Goal: Information Seeking & Learning: Learn about a topic

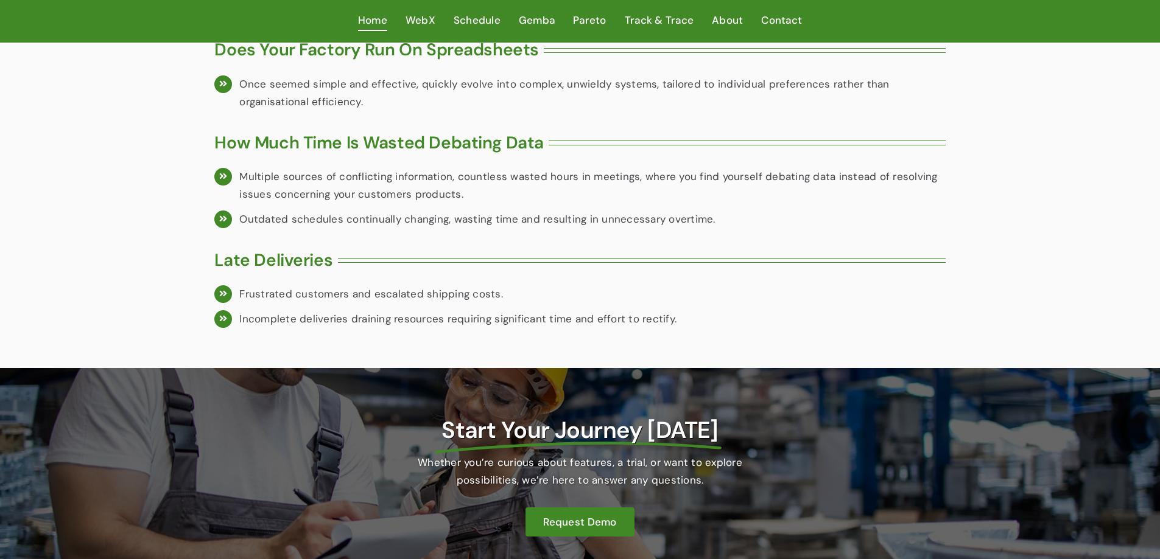
scroll to position [1490, 0]
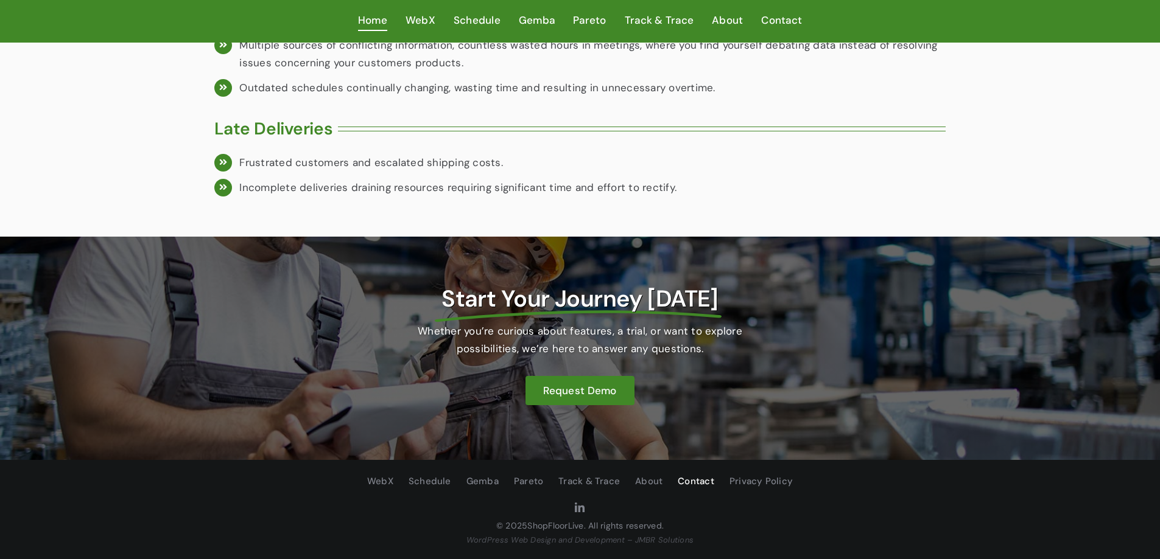
click at [699, 481] on span "Contact" at bounding box center [696, 482] width 37 height 16
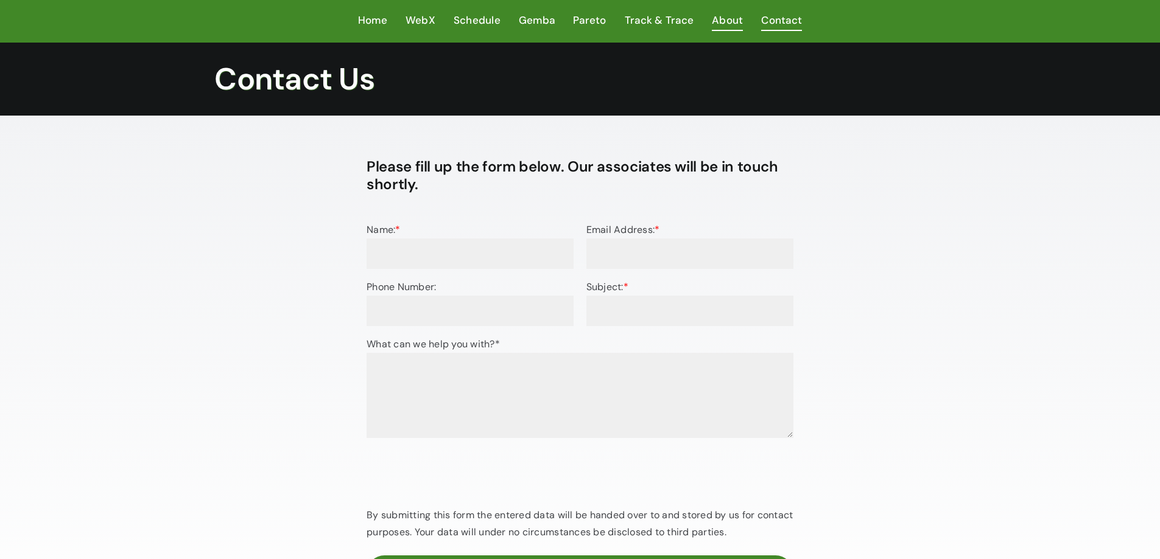
click at [727, 19] on span "About" at bounding box center [727, 21] width 31 height 18
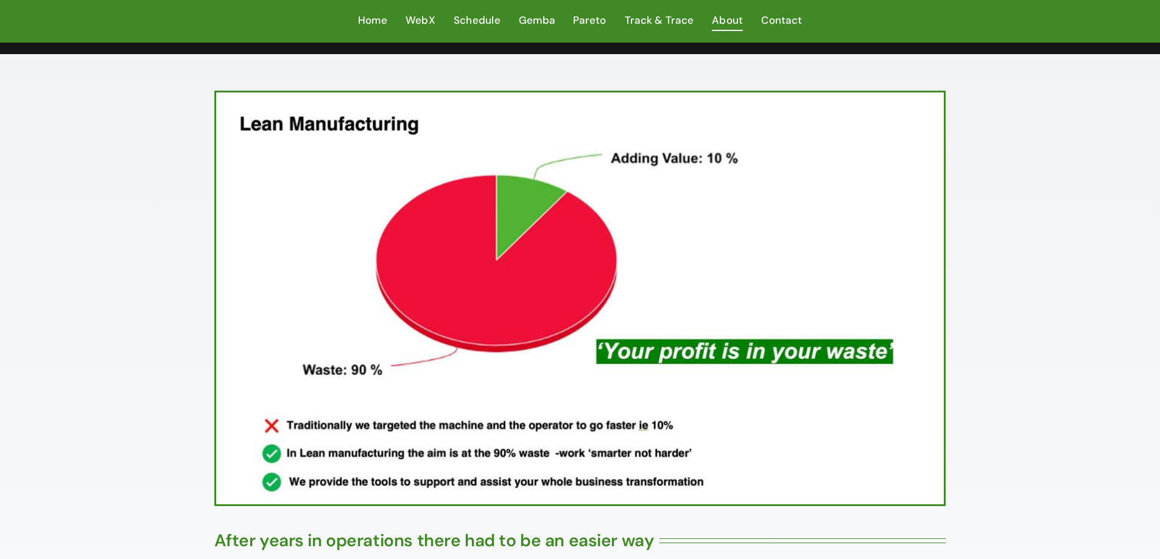
scroll to position [102, 0]
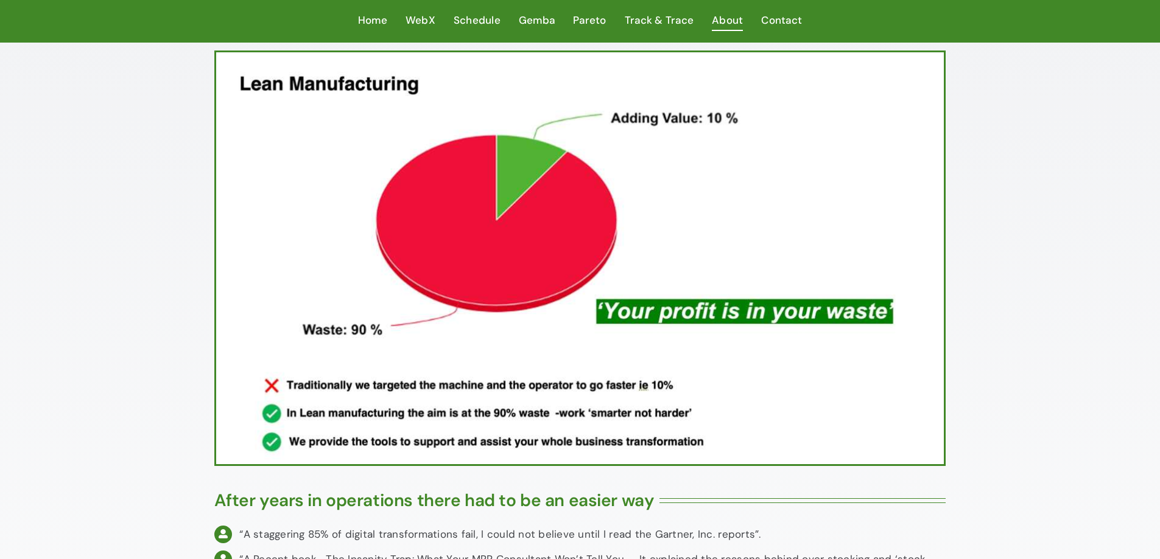
click at [960, 127] on div "After years in operations there had to be an easier way “A staggering 85% of di…" at bounding box center [580, 566] width 1160 height 1104
click at [945, 127] on span at bounding box center [579, 259] width 731 height 416
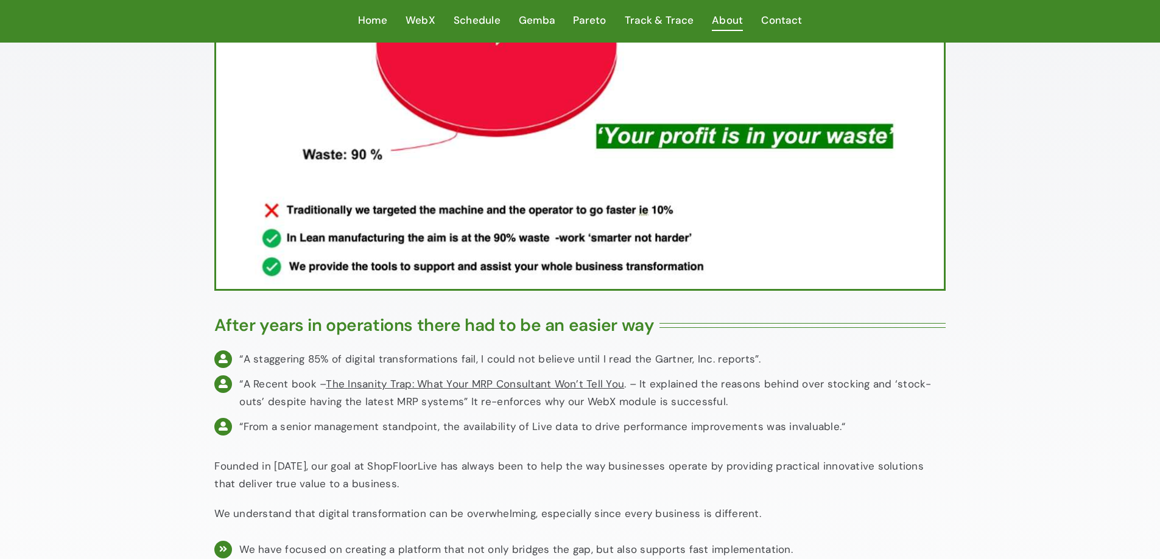
scroll to position [406, 0]
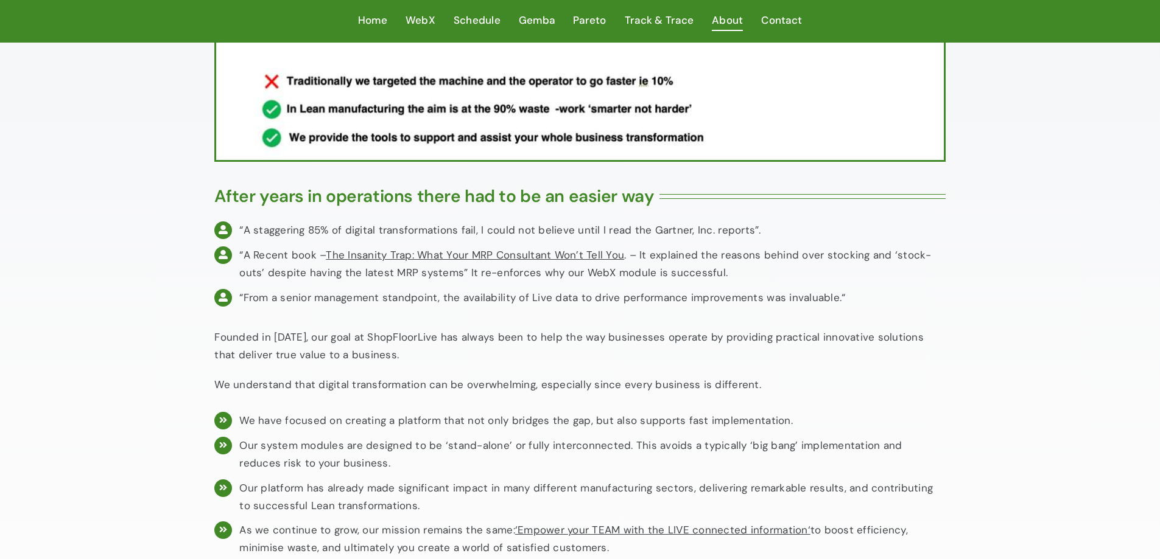
click at [662, 406] on div "Founded in 2015, our goal at ShopFloorLive has always been to help the way busi…" at bounding box center [579, 368] width 731 height 78
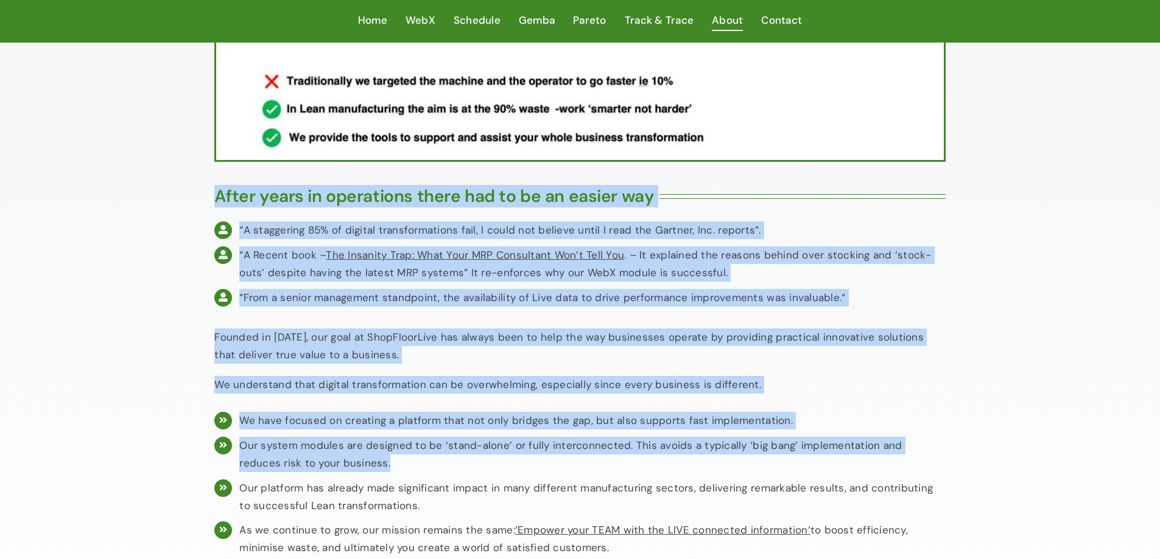
drag, startPoint x: 189, startPoint y: 204, endPoint x: 1009, endPoint y: 456, distance: 857.9
click at [1009, 456] on div "After years in operations there had to be an easier way “A staggering 85% of di…" at bounding box center [580, 262] width 1160 height 1104
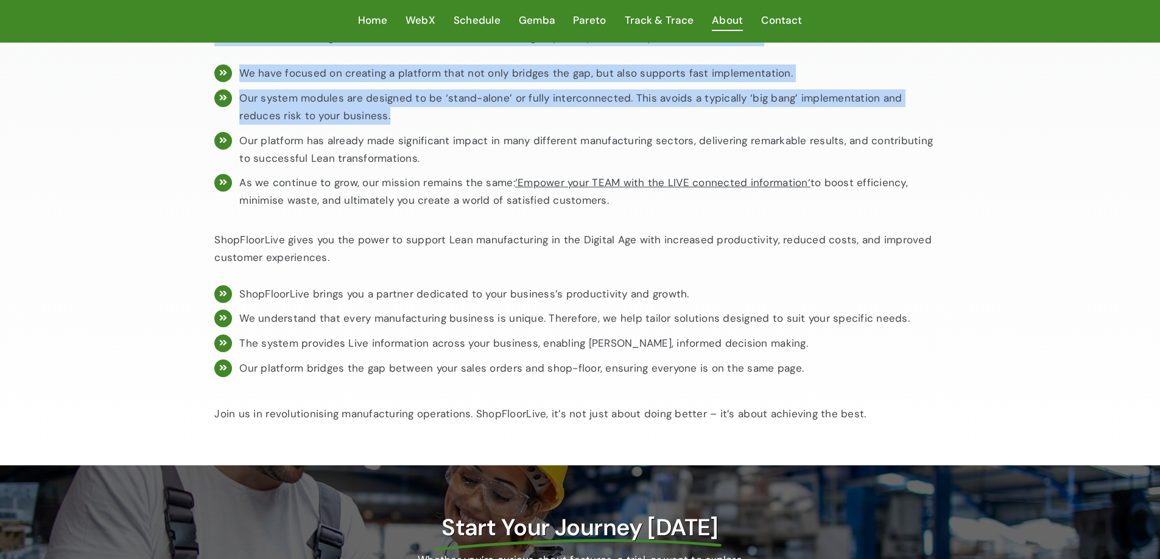
scroll to position [812, 0]
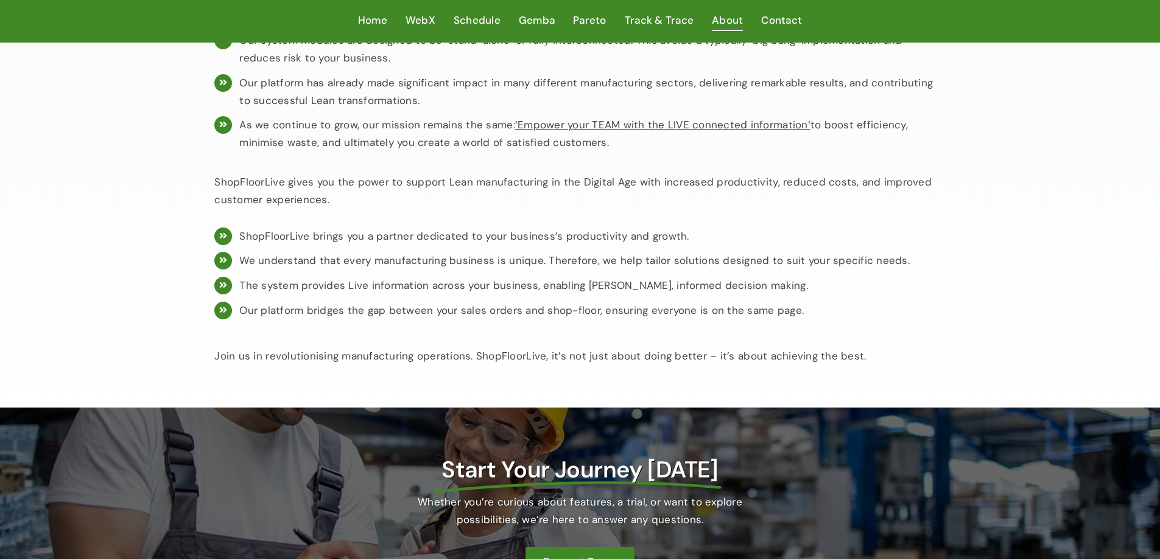
drag, startPoint x: 913, startPoint y: 343, endPoint x: 866, endPoint y: 344, distance: 47.5
click at [866, 344] on div "ShopFloorLive gives you the power to support Lean manufacturing in the Digital …" at bounding box center [579, 276] width 731 height 204
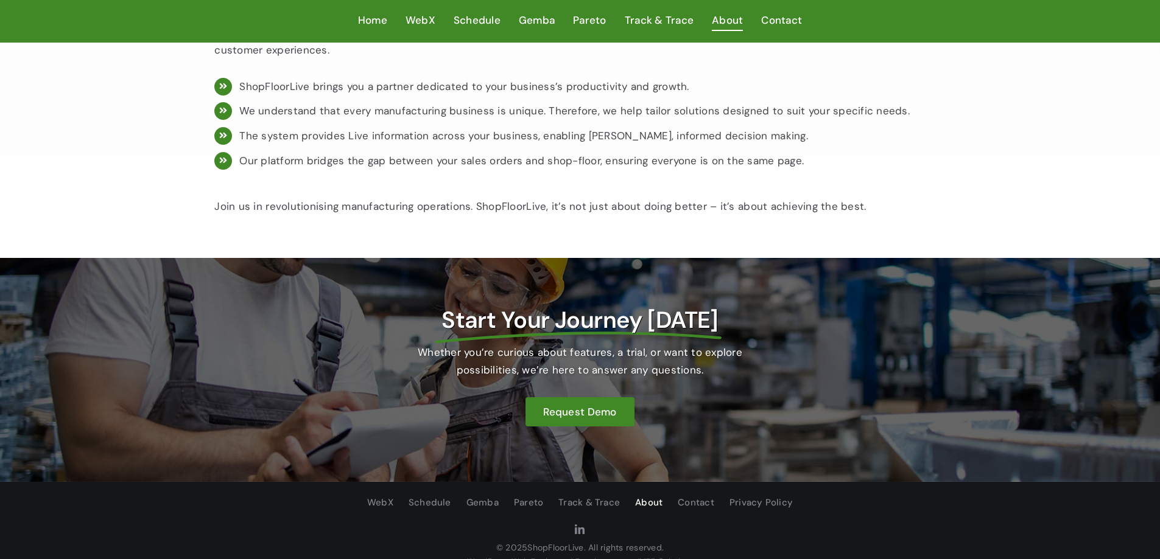
scroll to position [983, 0]
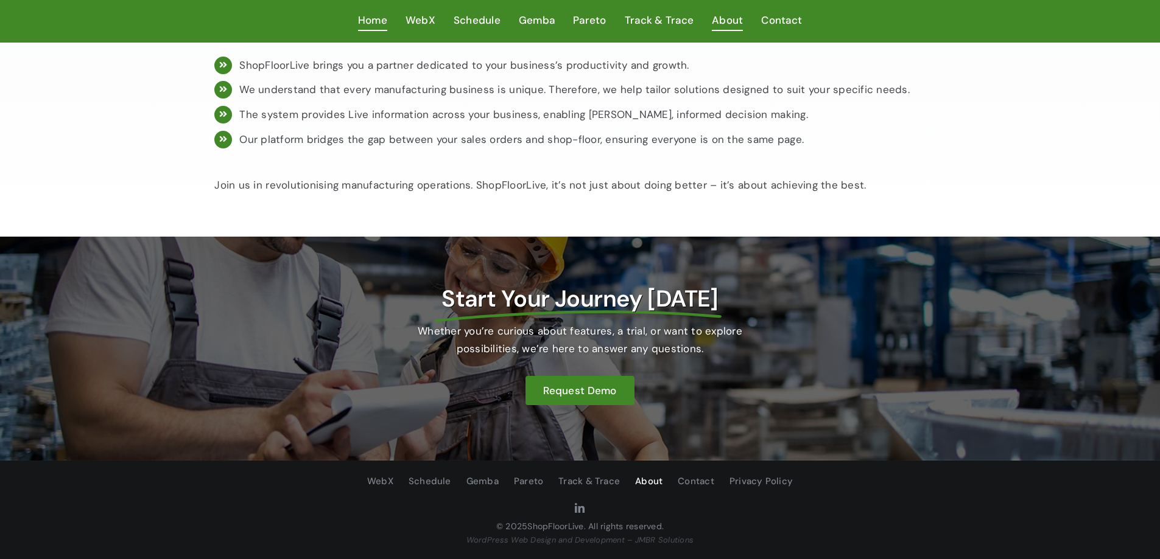
click at [379, 26] on span "Home" at bounding box center [372, 21] width 29 height 18
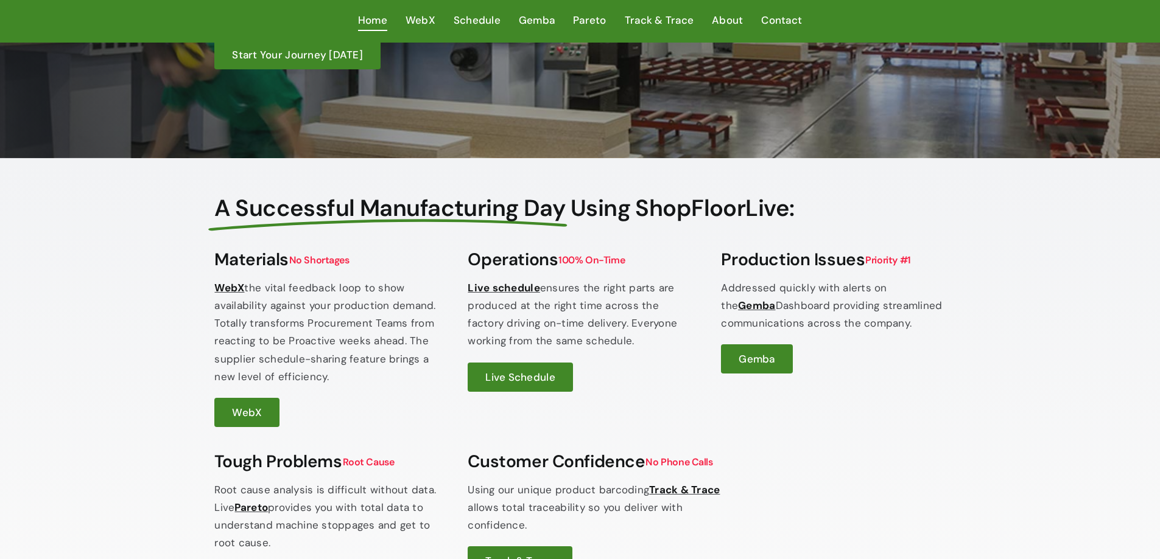
scroll to position [203, 0]
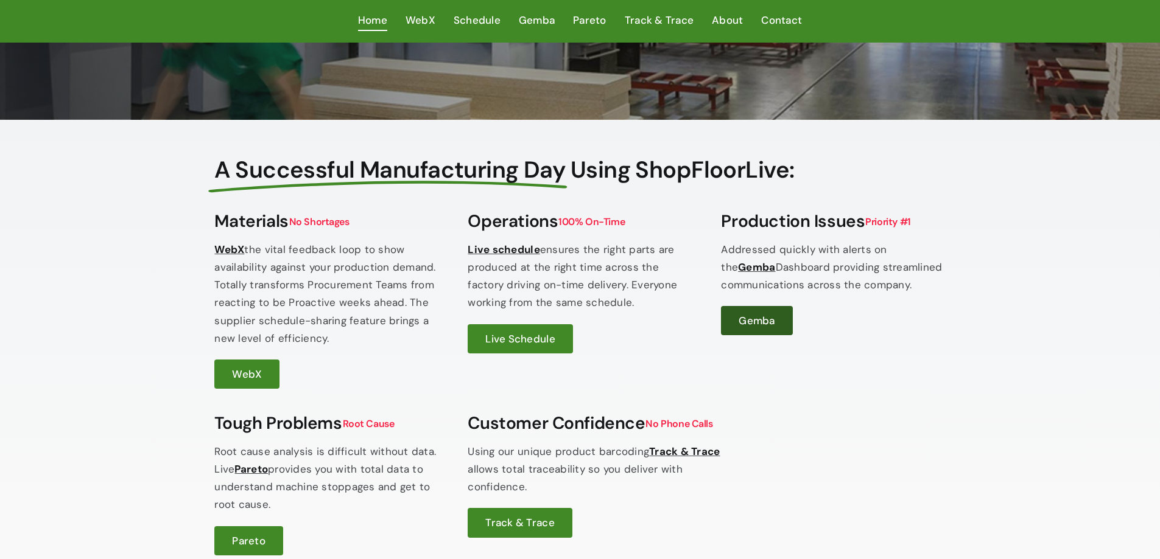
click at [761, 329] on link "Gemba" at bounding box center [756, 320] width 71 height 29
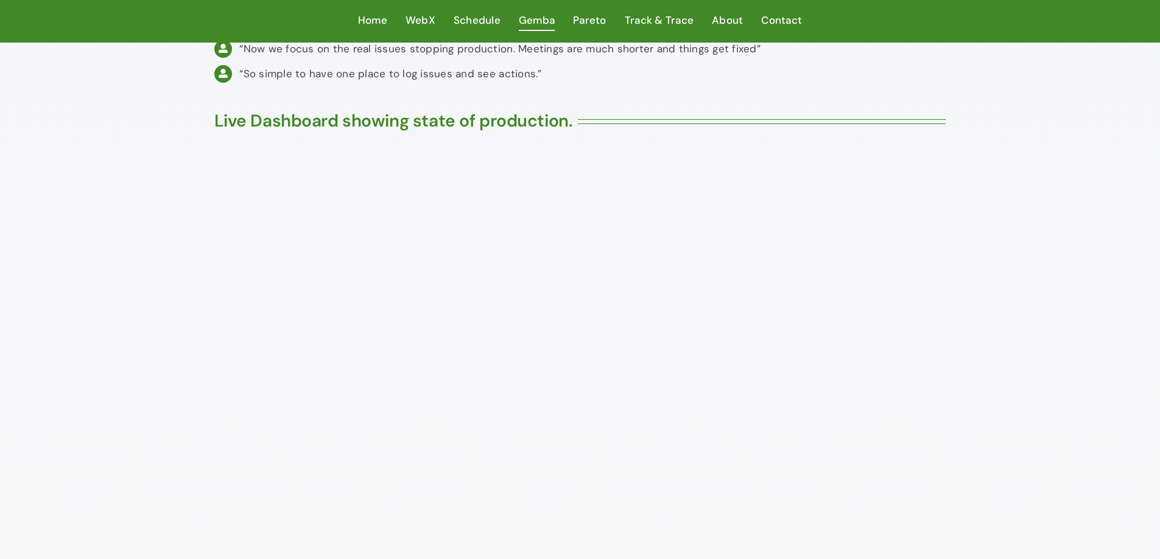
scroll to position [609, 0]
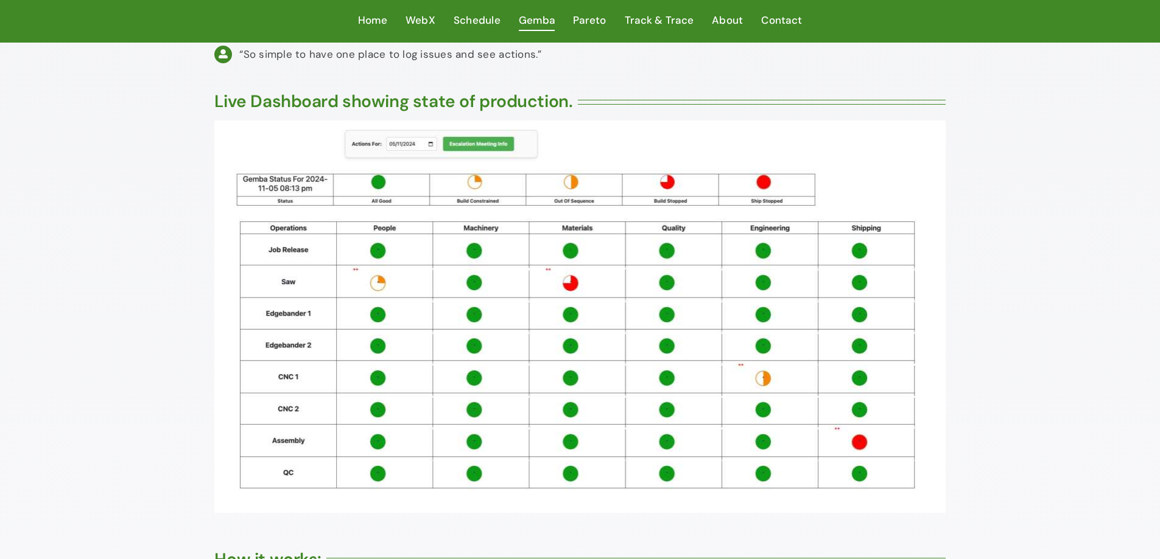
click at [209, 136] on div "Live Dashboard showing state of production." at bounding box center [580, 299] width 760 height 429
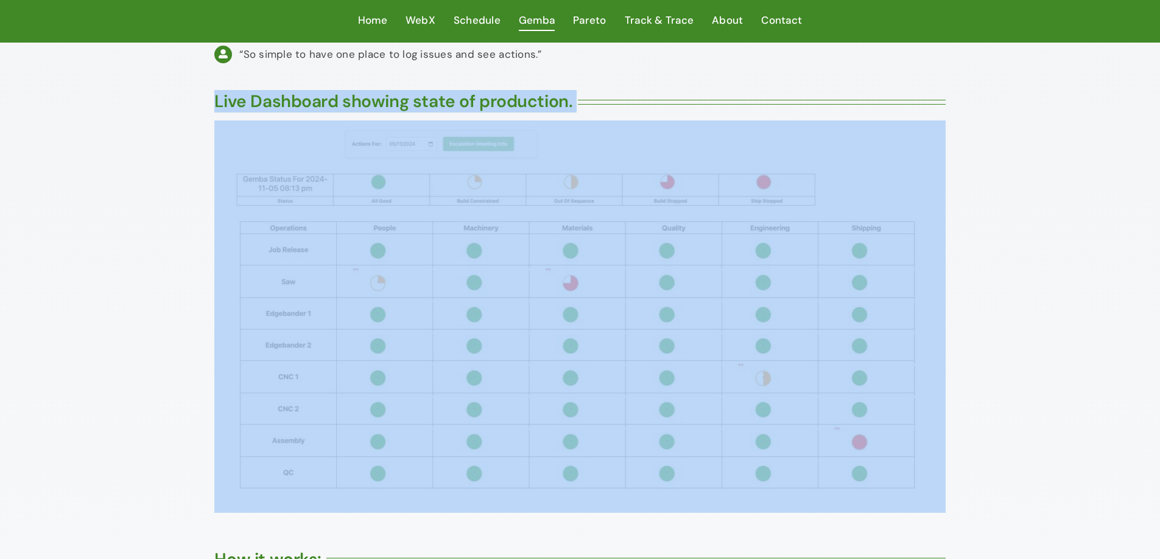
drag, startPoint x: 226, startPoint y: 102, endPoint x: 1002, endPoint y: 469, distance: 858.6
drag, startPoint x: 1004, startPoint y: 468, endPoint x: 1017, endPoint y: 452, distance: 20.3
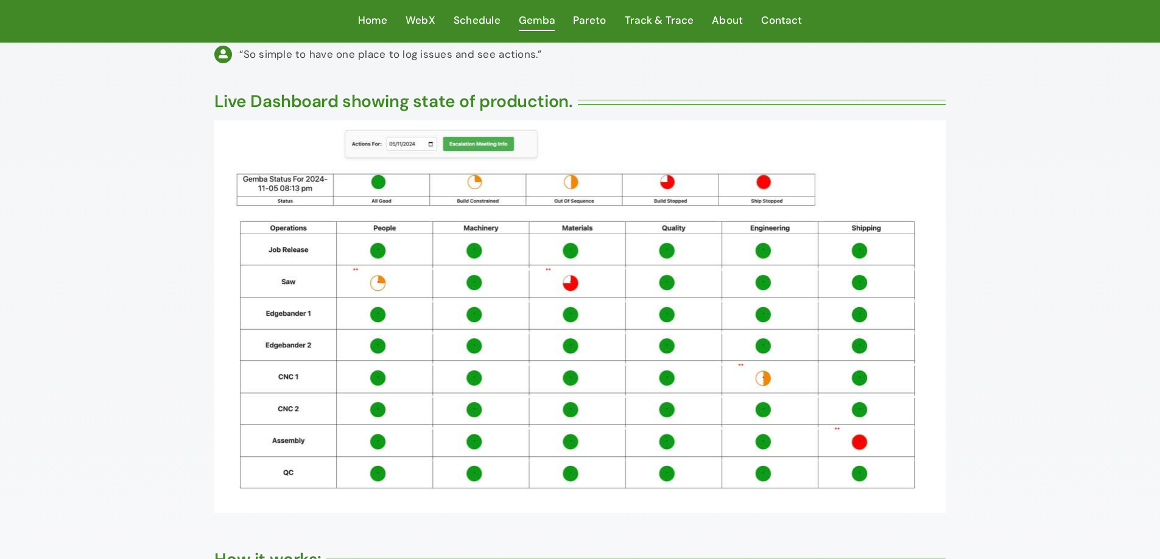
drag, startPoint x: 963, startPoint y: 290, endPoint x: 424, endPoint y: 141, distance: 558.9
click at [230, 118] on div "Live Dashboard showing state of production." at bounding box center [579, 299] width 731 height 429
click at [586, 23] on span "Pareto" at bounding box center [589, 21] width 33 height 18
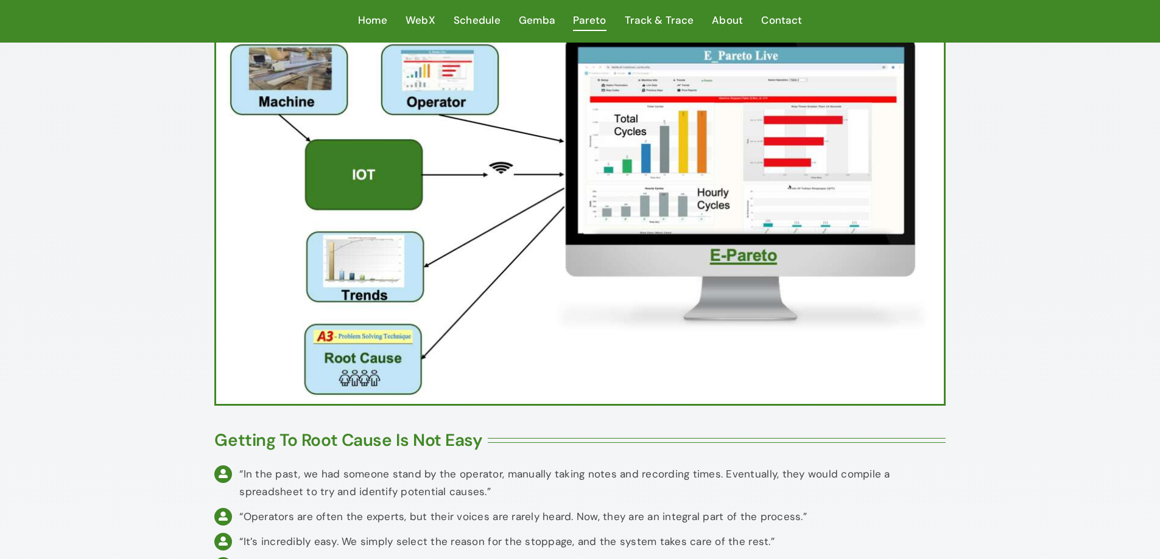
scroll to position [203, 0]
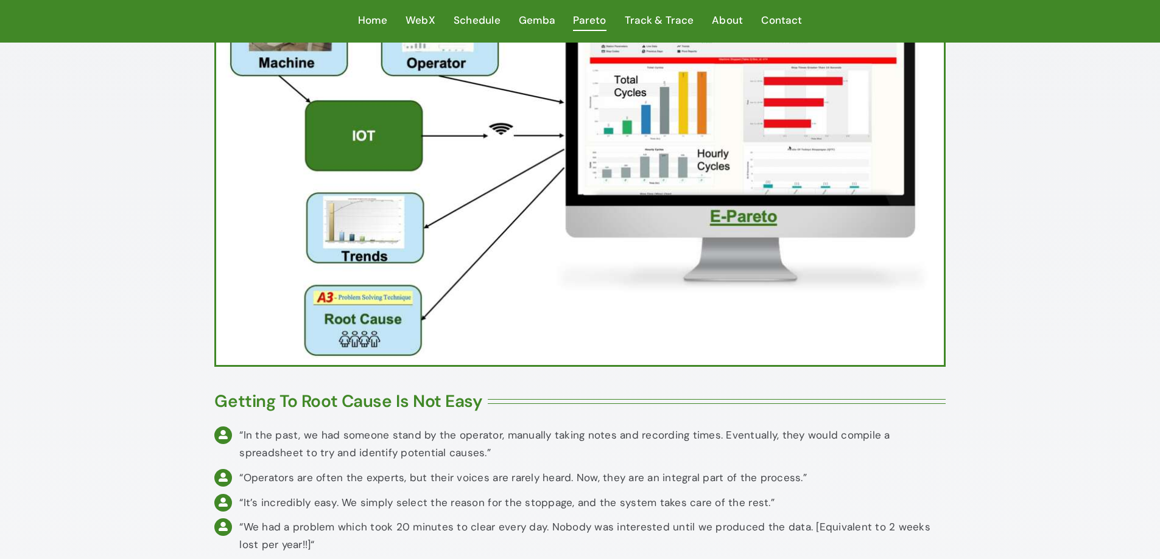
click at [217, 401] on h3 "Getting To Root Cause Is Not Easy" at bounding box center [348, 401] width 268 height 21
click at [202, 397] on div "Getting To Root Cause Is Not Easy “In the past, we had someone stand by the ope…" at bounding box center [580, 471] width 760 height 173
click at [207, 404] on div "Getting To Root Cause Is Not Easy “In the past, we had someone stand by the ope…" at bounding box center [580, 471] width 760 height 173
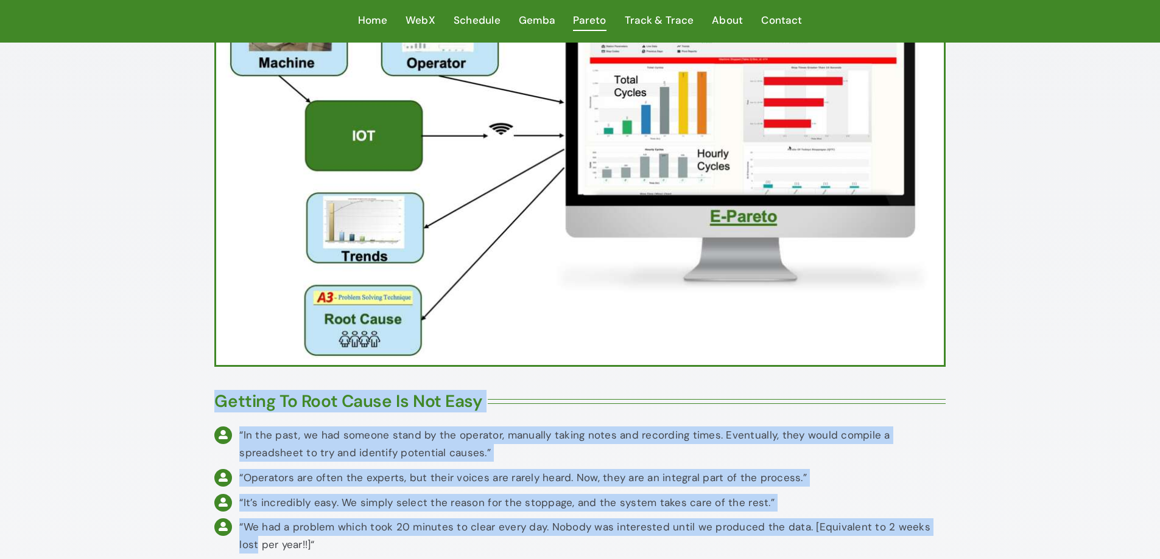
drag, startPoint x: 220, startPoint y: 402, endPoint x: 1008, endPoint y: 517, distance: 796.1
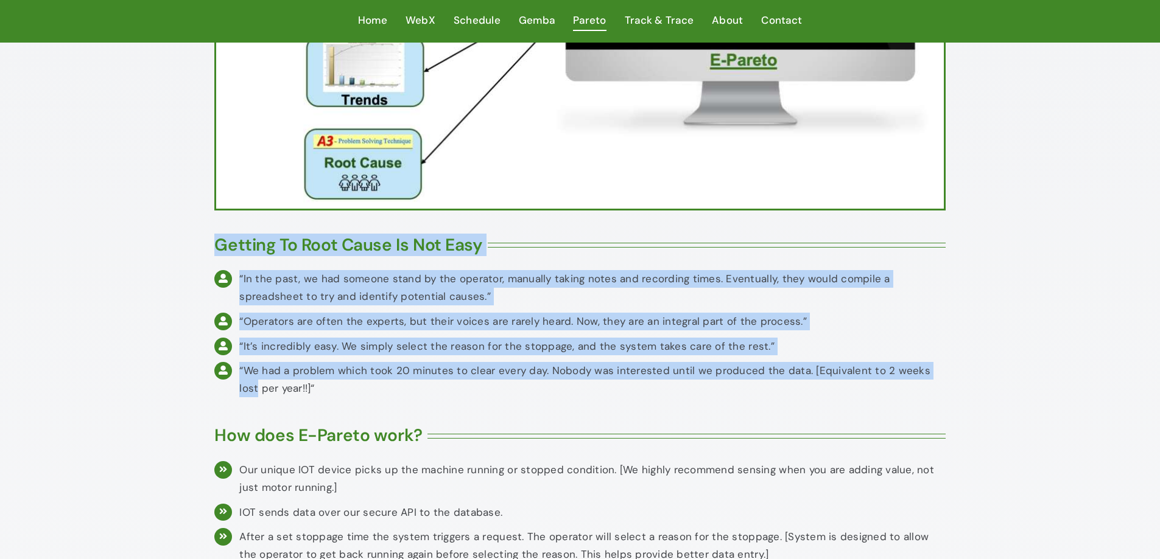
scroll to position [406, 0]
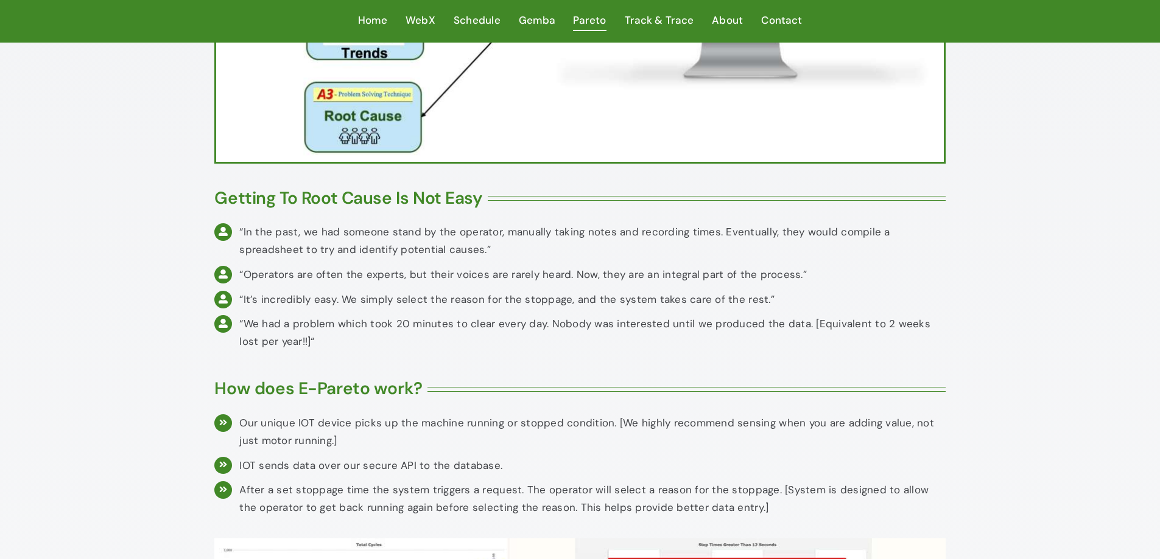
click at [385, 339] on div "“We had a problem which took 20 minutes to clear every day. Nobody was interest…" at bounding box center [592, 332] width 706 height 35
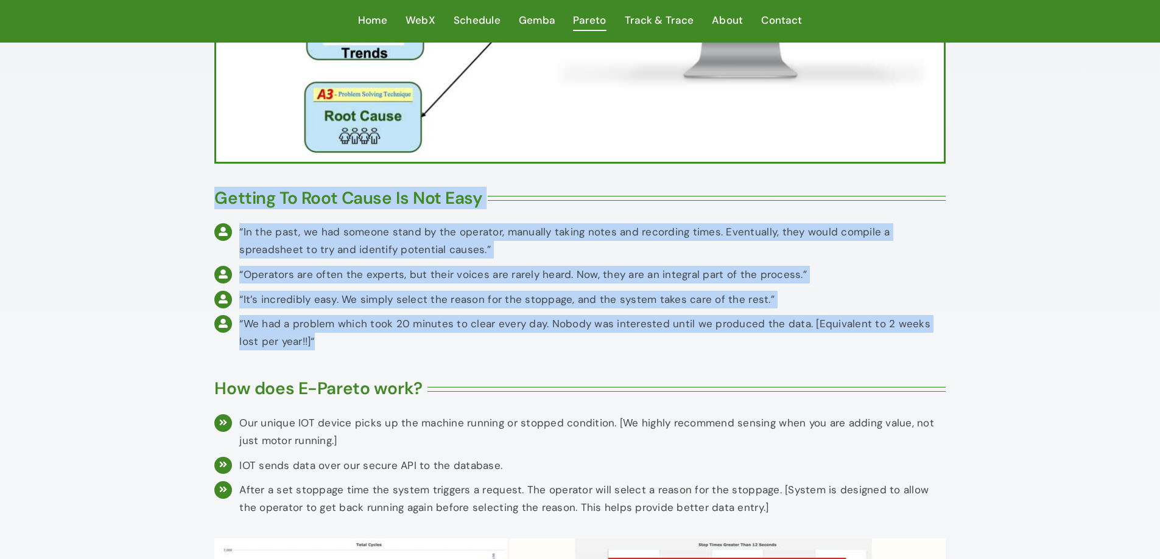
drag, startPoint x: 216, startPoint y: 192, endPoint x: 332, endPoint y: 348, distance: 194.9
click at [332, 348] on div "Getting To Root Cause Is Not Easy “In the past, we had someone stand by the ope…" at bounding box center [579, 268] width 731 height 173
click at [320, 345] on div "“We had a problem which took 20 minutes to clear every day. Nobody was interest…" at bounding box center [592, 332] width 706 height 35
drag, startPoint x: 282, startPoint y: 331, endPoint x: 209, endPoint y: 195, distance: 154.5
click at [209, 195] on div "Getting To Root Cause Is Not Easy “In the past, we had someone stand by the ope…" at bounding box center [580, 268] width 760 height 173
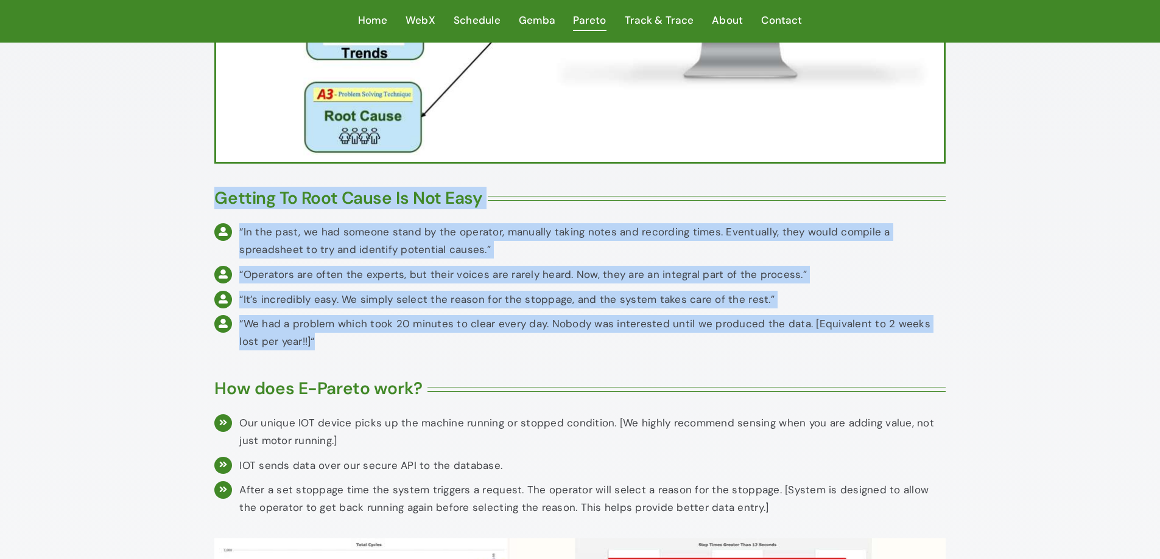
click at [212, 198] on div "Getting To Root Cause Is Not Easy “In the past, we had someone stand by the ope…" at bounding box center [580, 268] width 760 height 173
click at [219, 198] on h3 "Getting To Root Cause Is Not Easy" at bounding box center [348, 198] width 268 height 21
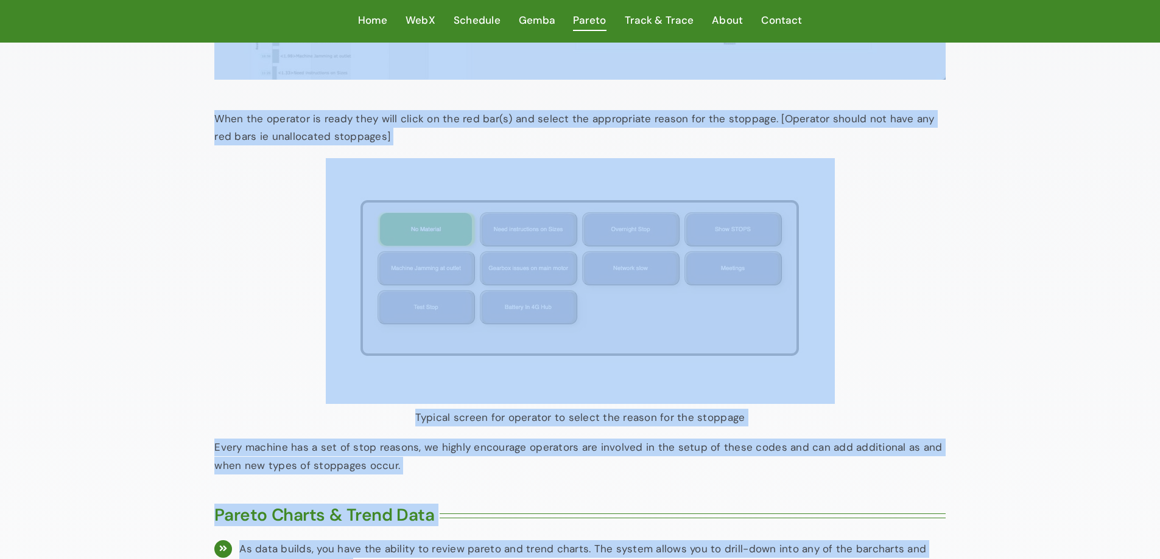
scroll to position [1299, 0]
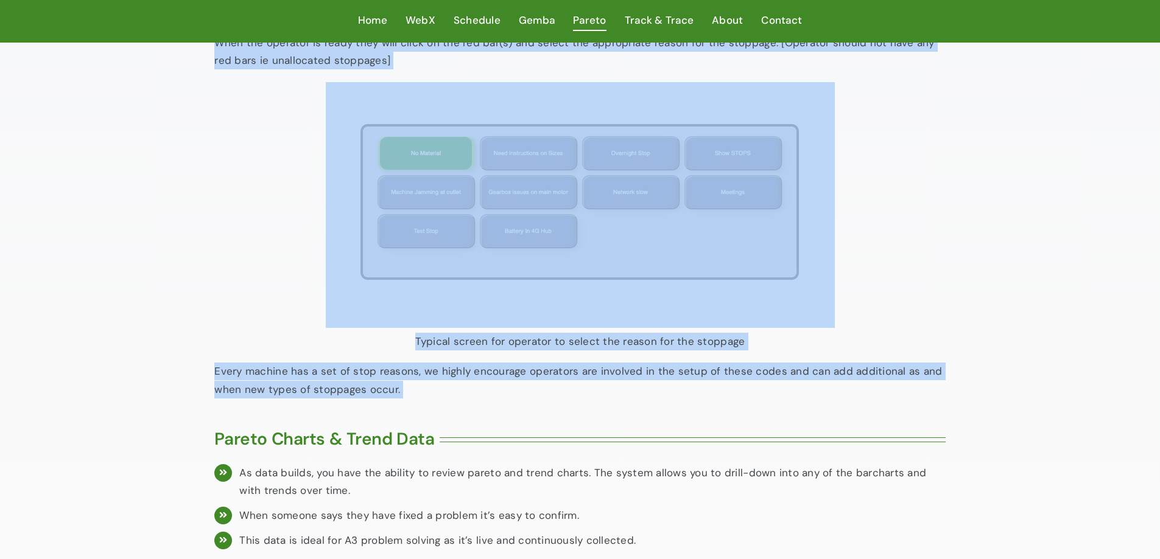
drag, startPoint x: 219, startPoint y: 198, endPoint x: 407, endPoint y: 398, distance: 274.8
click at [407, 398] on div "Getting To Root Cause Is Not Easy “In the past, we had someone stand by the ope…" at bounding box center [580, 283] width 760 height 2858
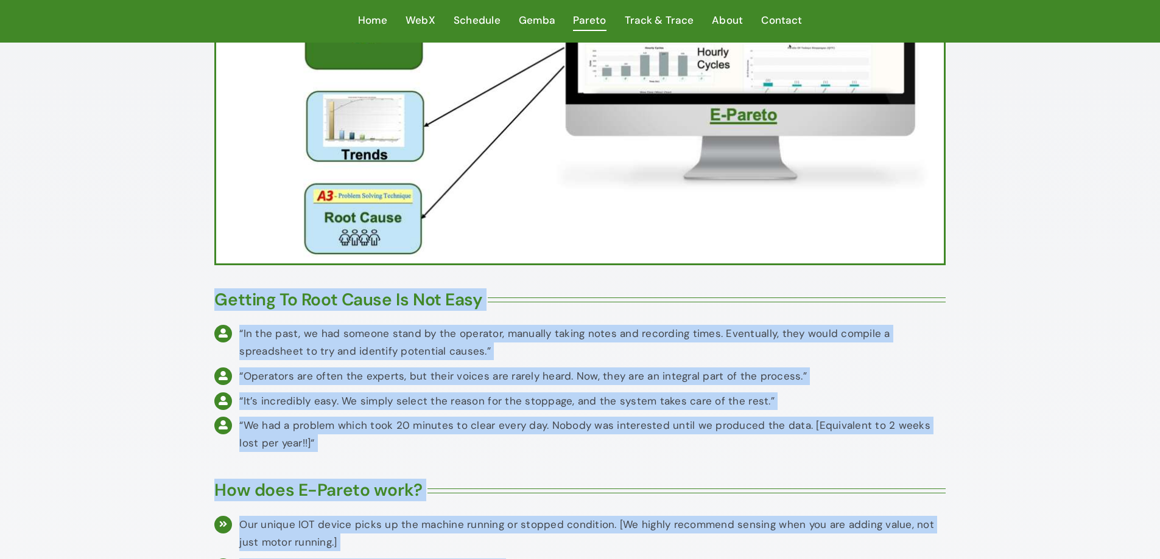
scroll to position [609, 0]
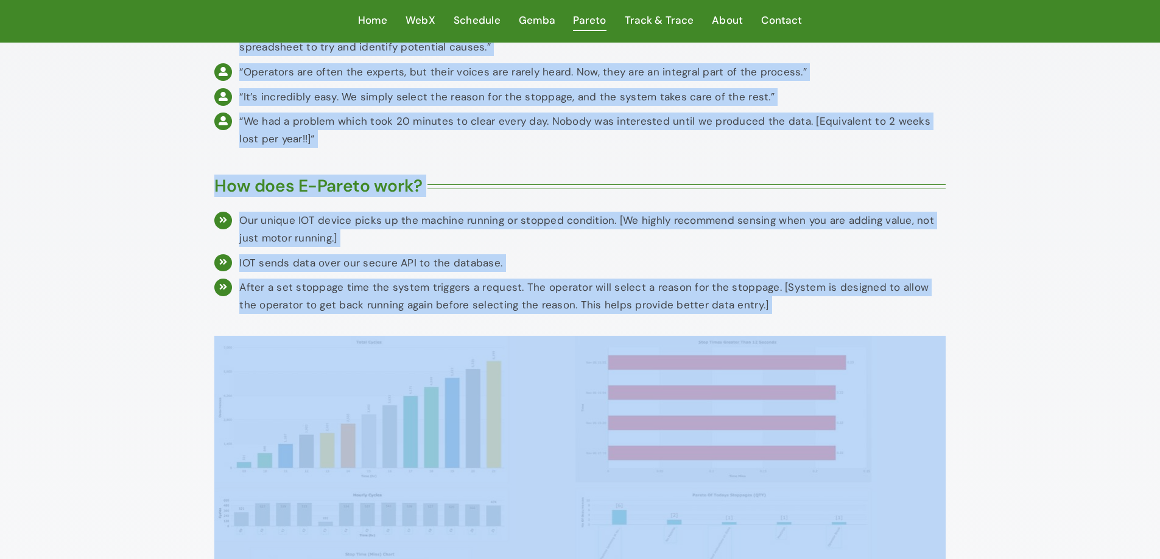
click at [416, 284] on p "After a set stoppage time the system triggers a request. The operator will sele…" at bounding box center [592, 296] width 706 height 35
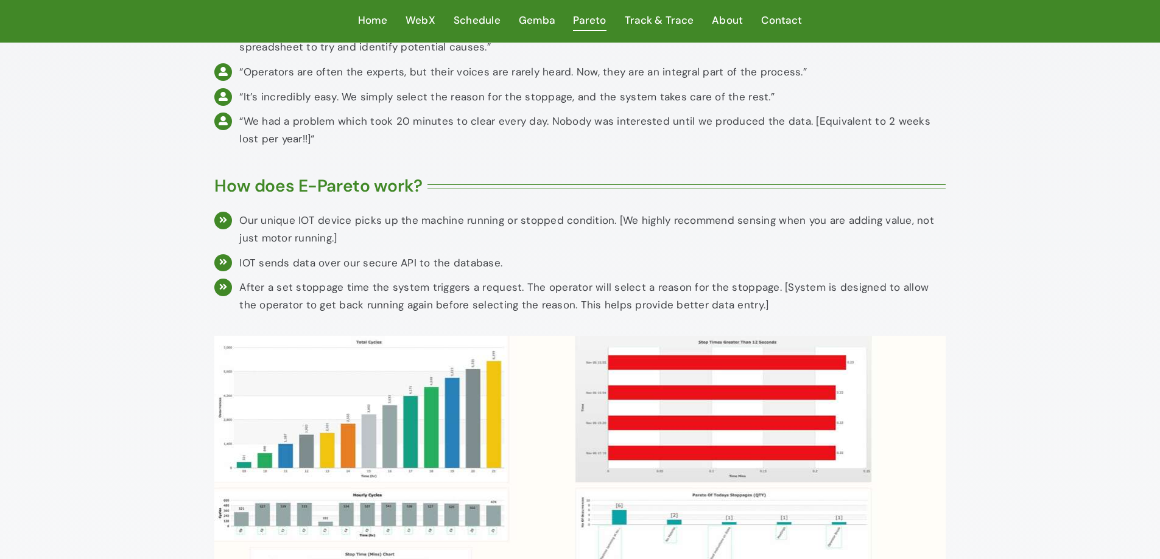
click at [741, 307] on p "After a set stoppage time the system triggers a request. The operator will sele…" at bounding box center [592, 296] width 706 height 35
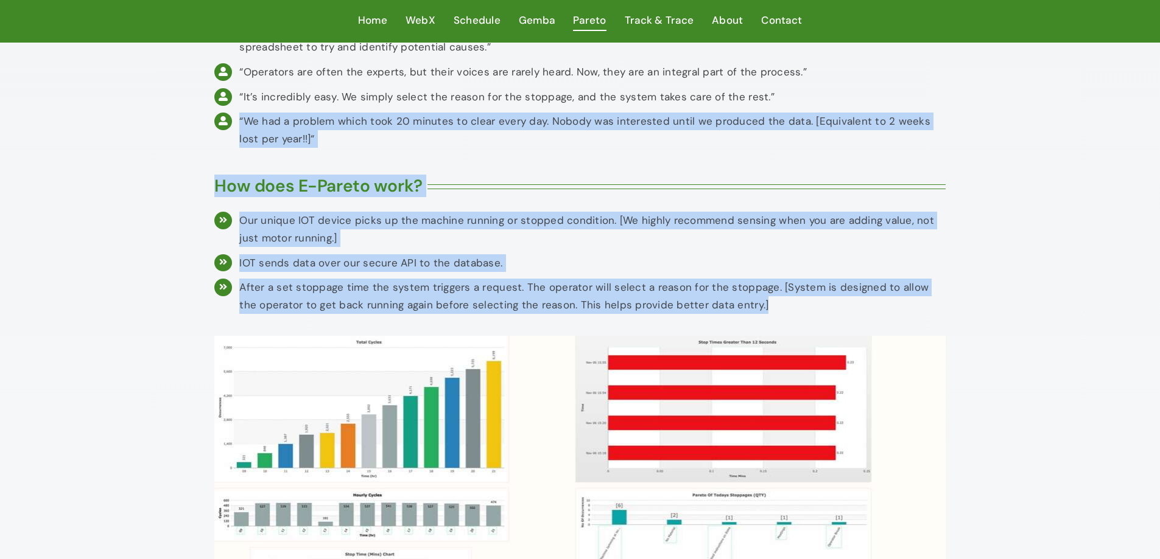
drag, startPoint x: 754, startPoint y: 307, endPoint x: 202, endPoint y: 128, distance: 580.5
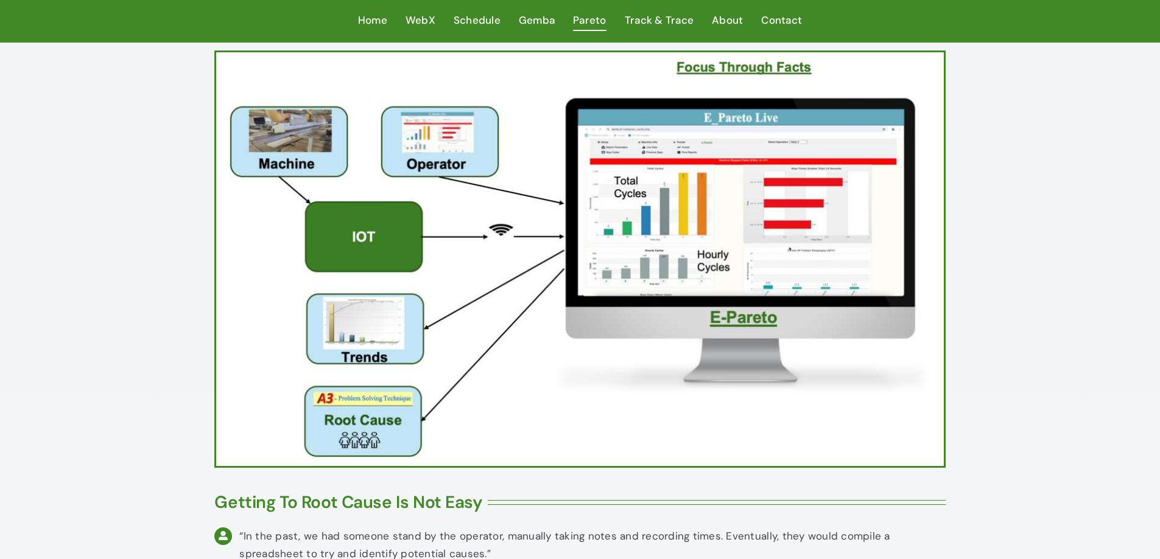
scroll to position [507, 0]
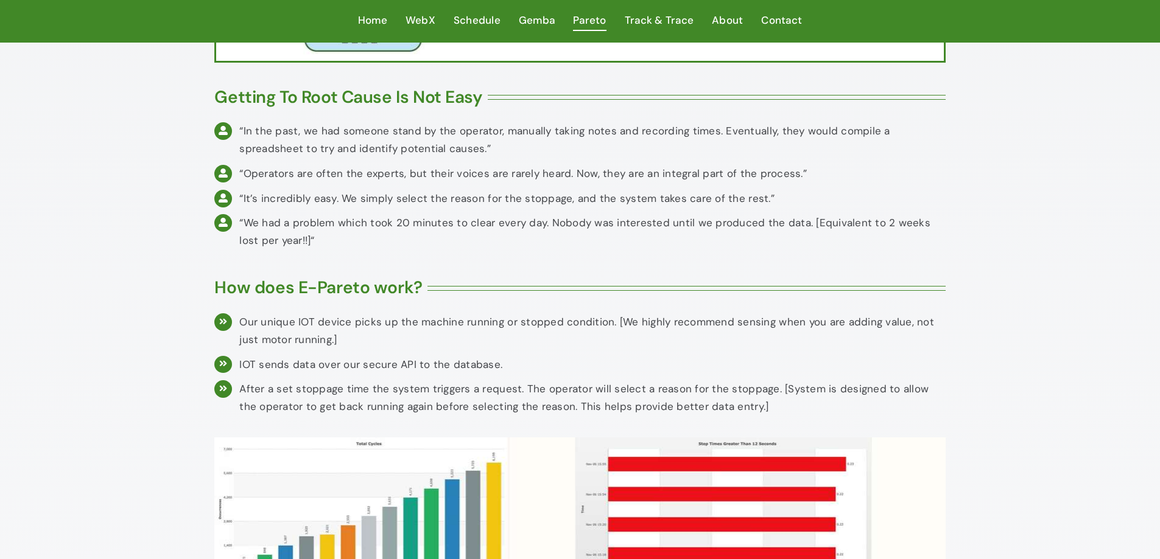
click at [229, 142] on li "“In the past, we had someone stand by the operator, manually taking notes and r…" at bounding box center [579, 141] width 731 height 39
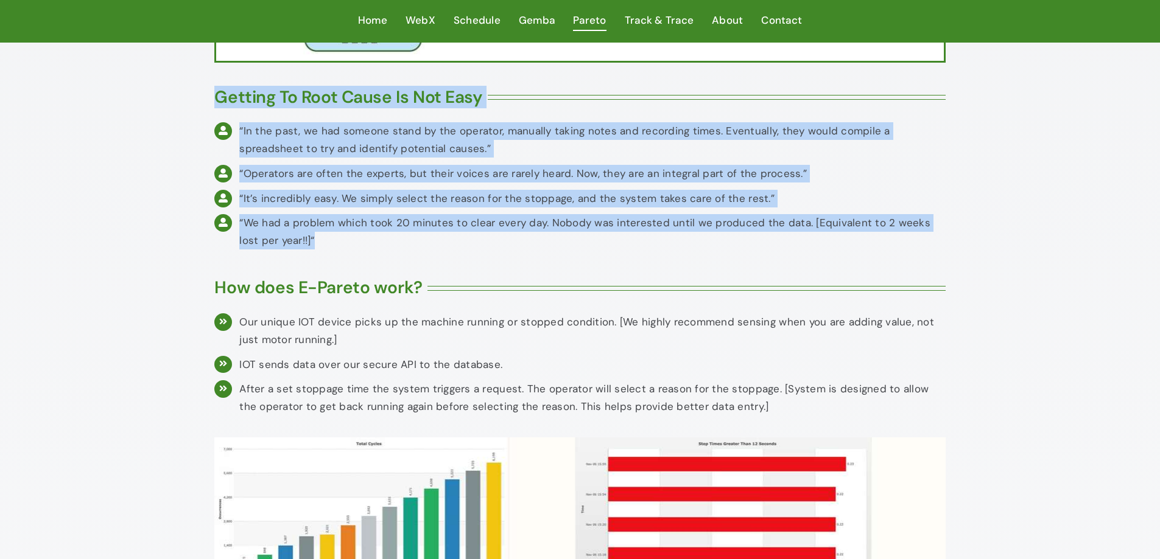
drag, startPoint x: 216, startPoint y: 94, endPoint x: 324, endPoint y: 242, distance: 182.9
click at [326, 245] on div "Getting To Root Cause Is Not Easy “In the past, we had someone stand by the ope…" at bounding box center [579, 167] width 731 height 173
click at [317, 239] on div "“We had a problem which took 20 minutes to clear every day. Nobody was interest…" at bounding box center [592, 231] width 706 height 35
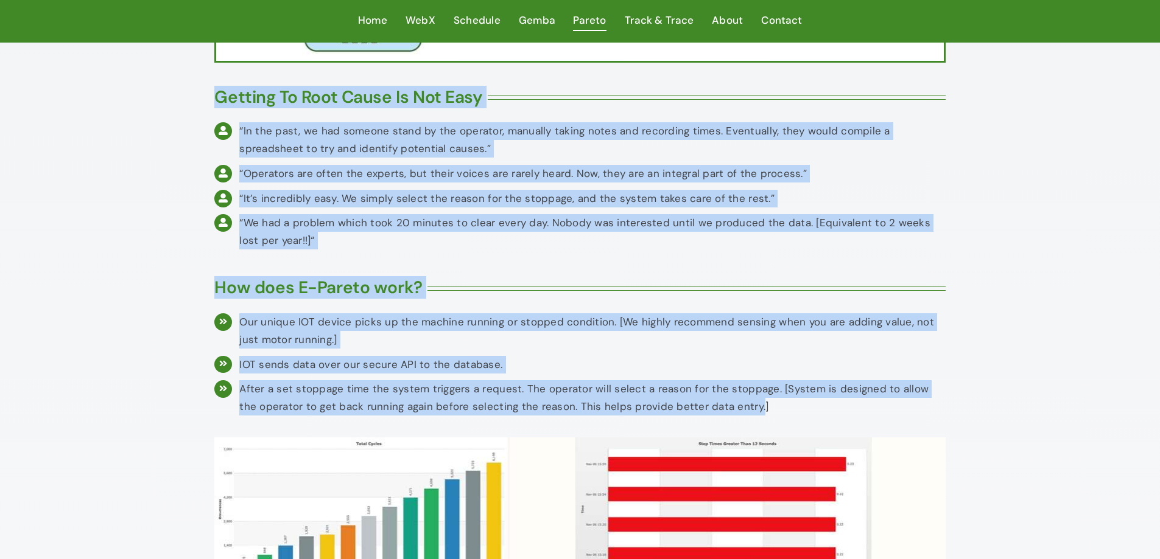
drag, startPoint x: 217, startPoint y: 95, endPoint x: 734, endPoint y: 411, distance: 605.8
click at [418, 382] on p "After a set stoppage time the system triggers a request. The operator will sele…" at bounding box center [592, 397] width 706 height 35
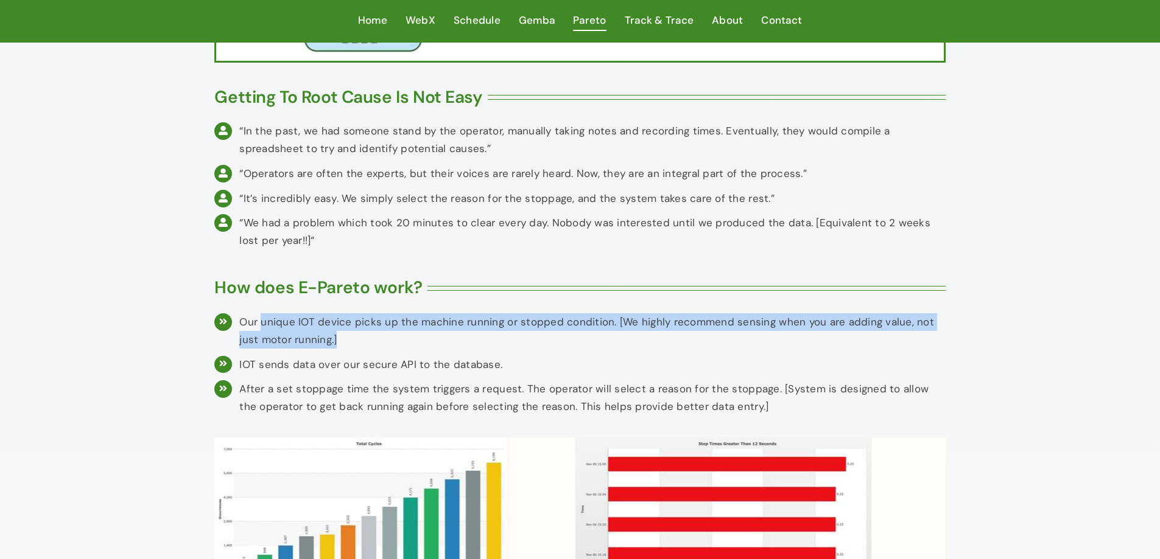
drag, startPoint x: 260, startPoint y: 324, endPoint x: 985, endPoint y: 342, distance: 725.3
click at [368, 343] on div "Our unique IOT device picks up the machine running or stopped condition. [We hi…" at bounding box center [592, 331] width 706 height 35
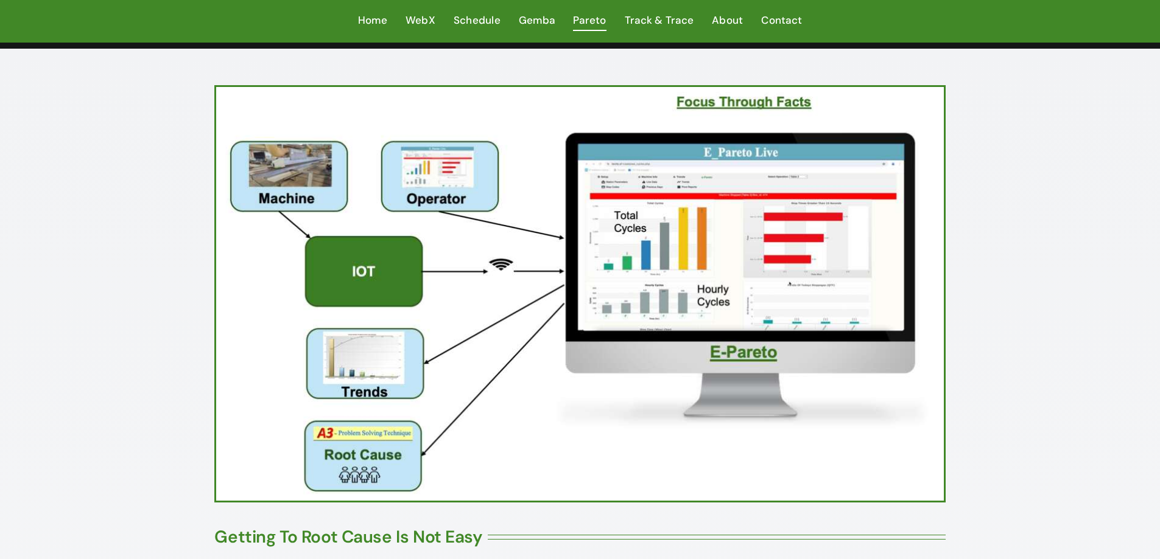
scroll to position [0, 0]
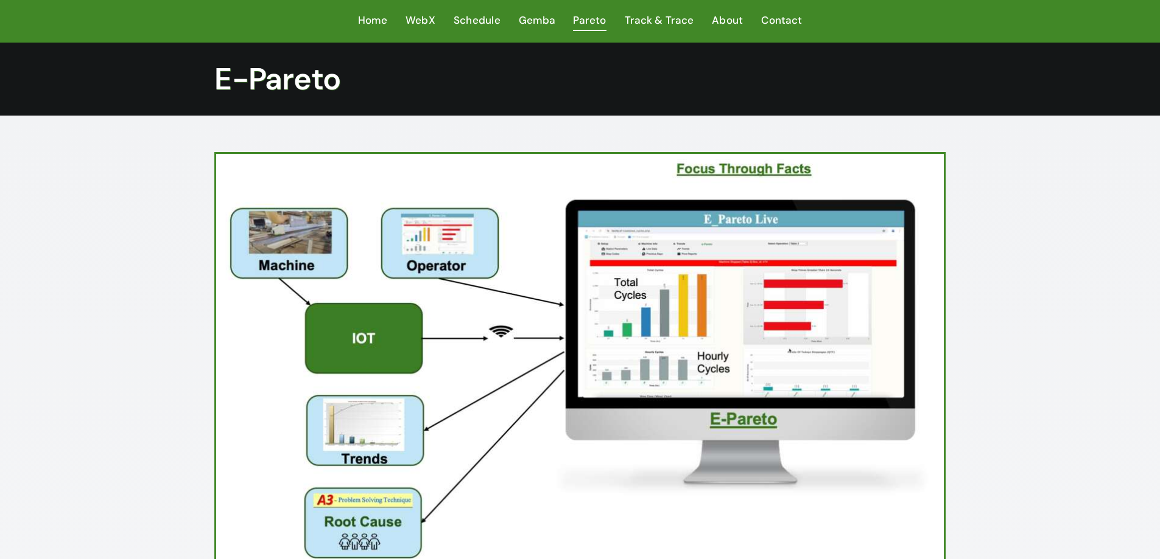
click at [741, 168] on img at bounding box center [579, 361] width 727 height 414
